Goal: Task Accomplishment & Management: Complete application form

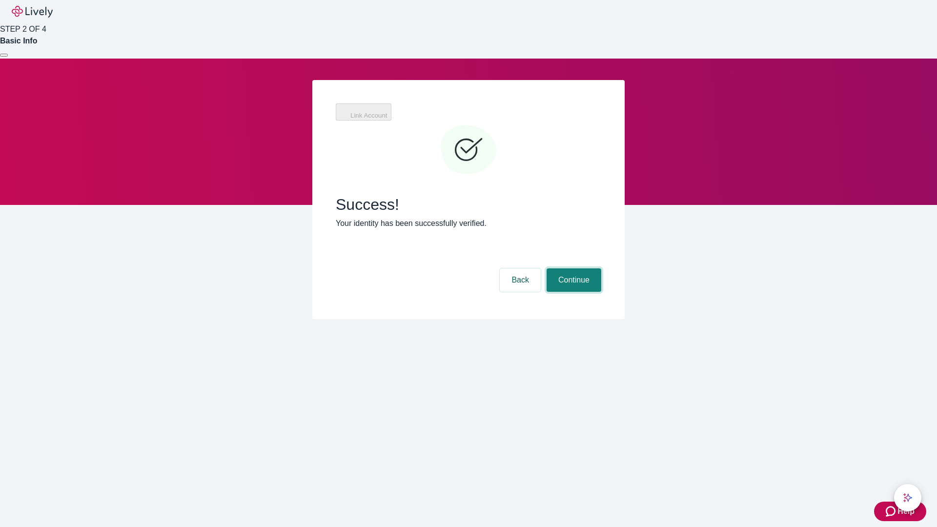
click at [572, 268] on button "Continue" at bounding box center [574, 279] width 55 height 23
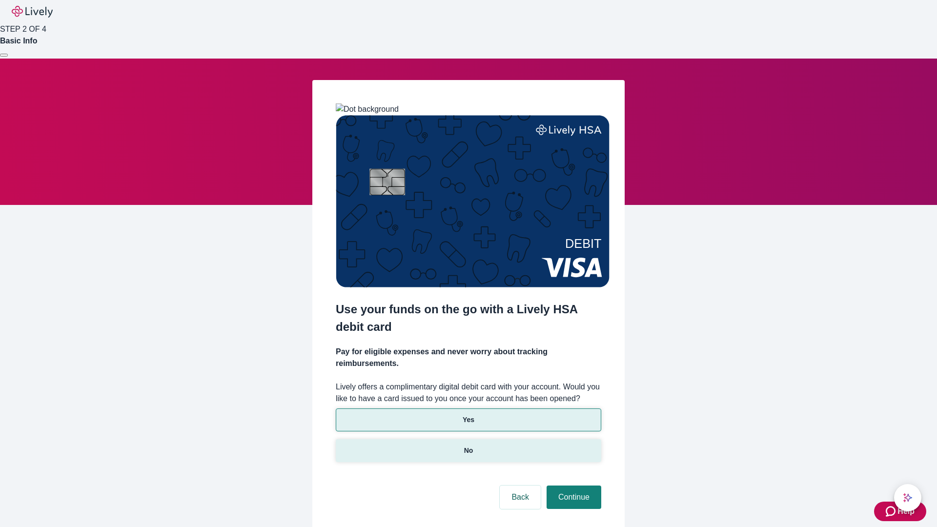
click at [468, 446] on p "No" at bounding box center [468, 451] width 9 height 10
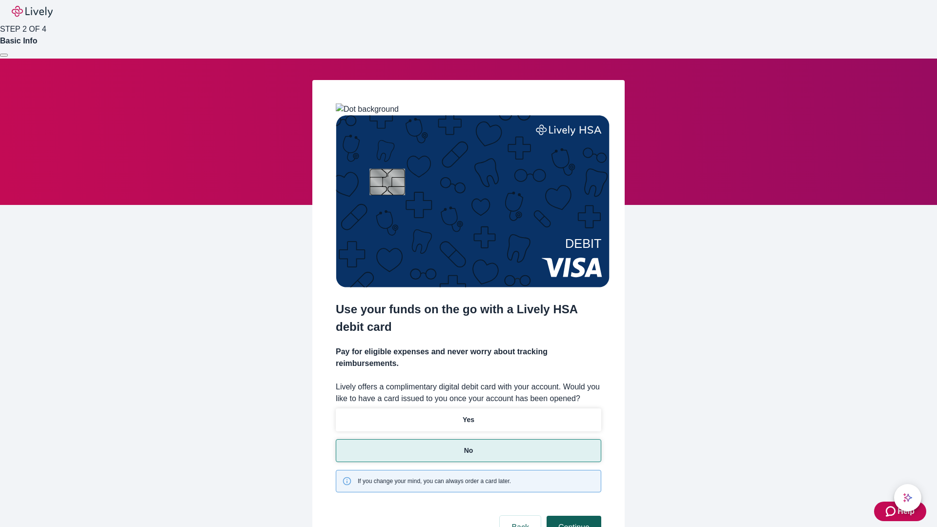
click at [572, 516] on button "Continue" at bounding box center [574, 527] width 55 height 23
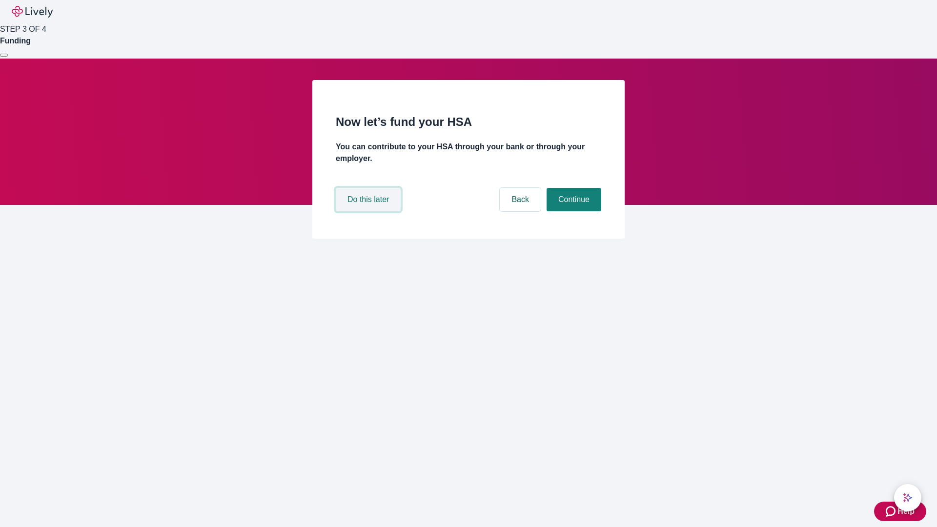
click at [369, 211] on button "Do this later" at bounding box center [368, 199] width 65 height 23
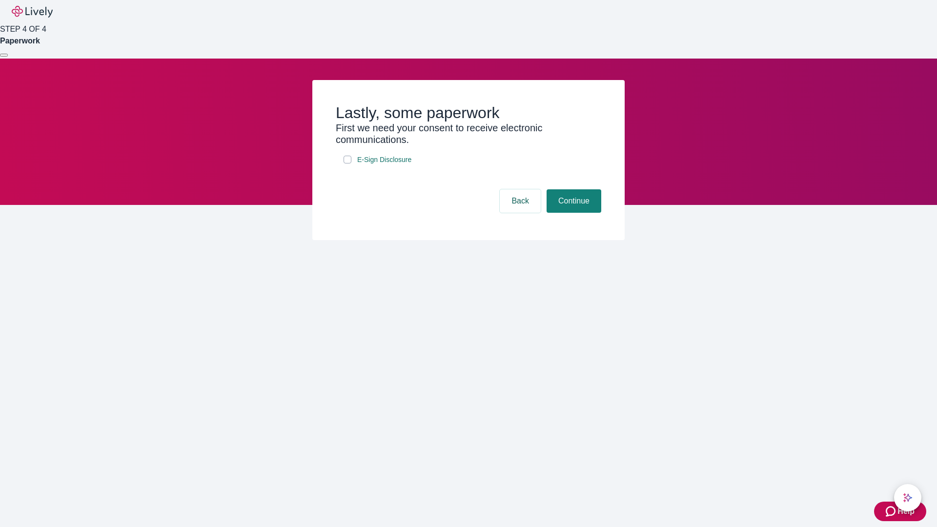
click at [347, 163] on input "E-Sign Disclosure" at bounding box center [348, 160] width 8 height 8
checkbox input "true"
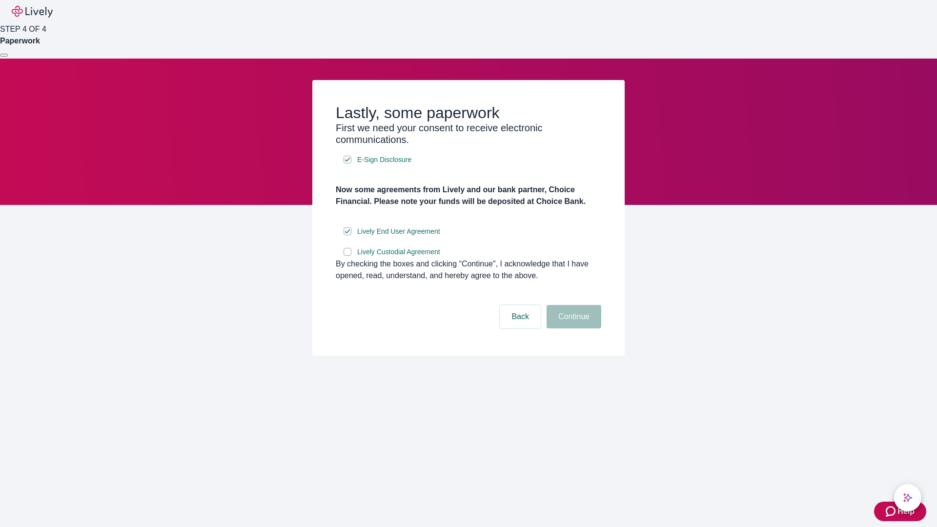
click at [347, 256] on input "Lively Custodial Agreement" at bounding box center [348, 252] width 8 height 8
checkbox input "true"
click at [572, 328] on button "Continue" at bounding box center [574, 316] width 55 height 23
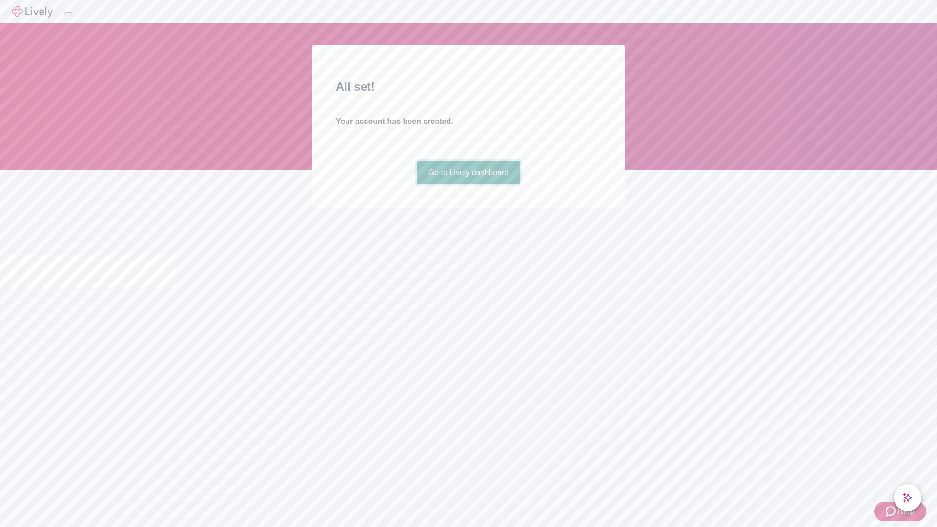
click at [468, 184] on link "Go to Lively dashboard" at bounding box center [469, 172] width 104 height 23
